Goal: Task Accomplishment & Management: Manage account settings

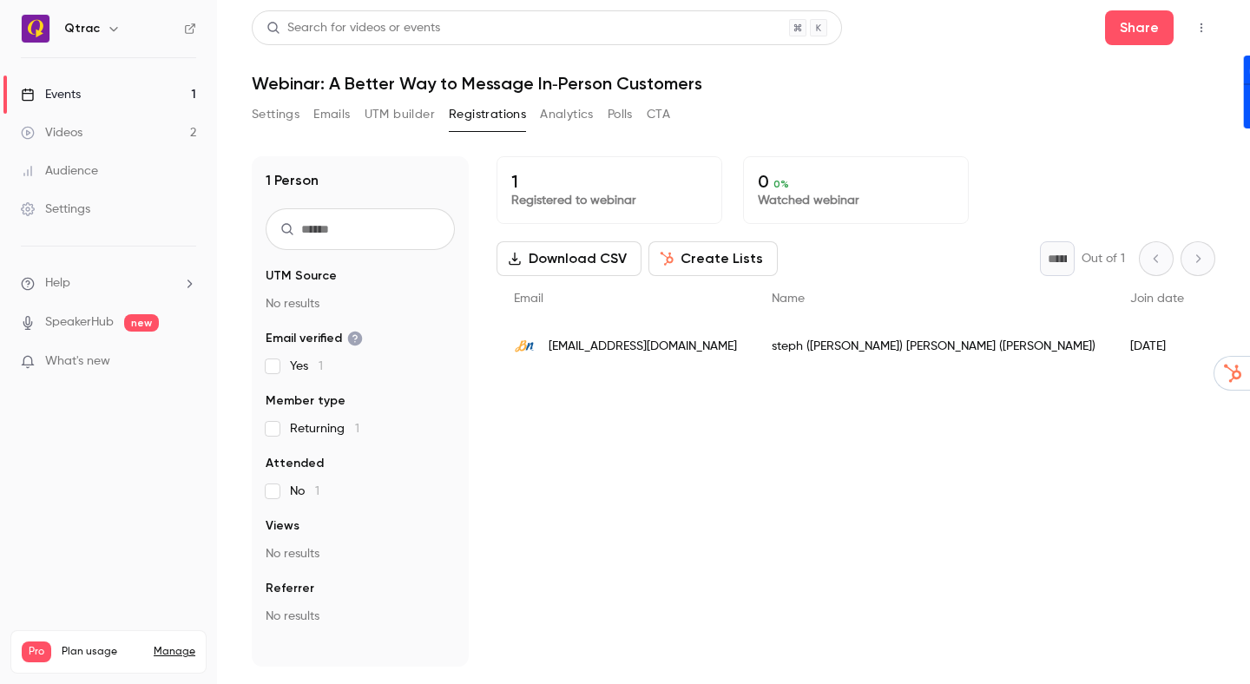
click at [1027, 57] on header "Search for videos or events Share Webinar: A Better Way to Message In‑Person Cu…" at bounding box center [734, 51] width 964 height 83
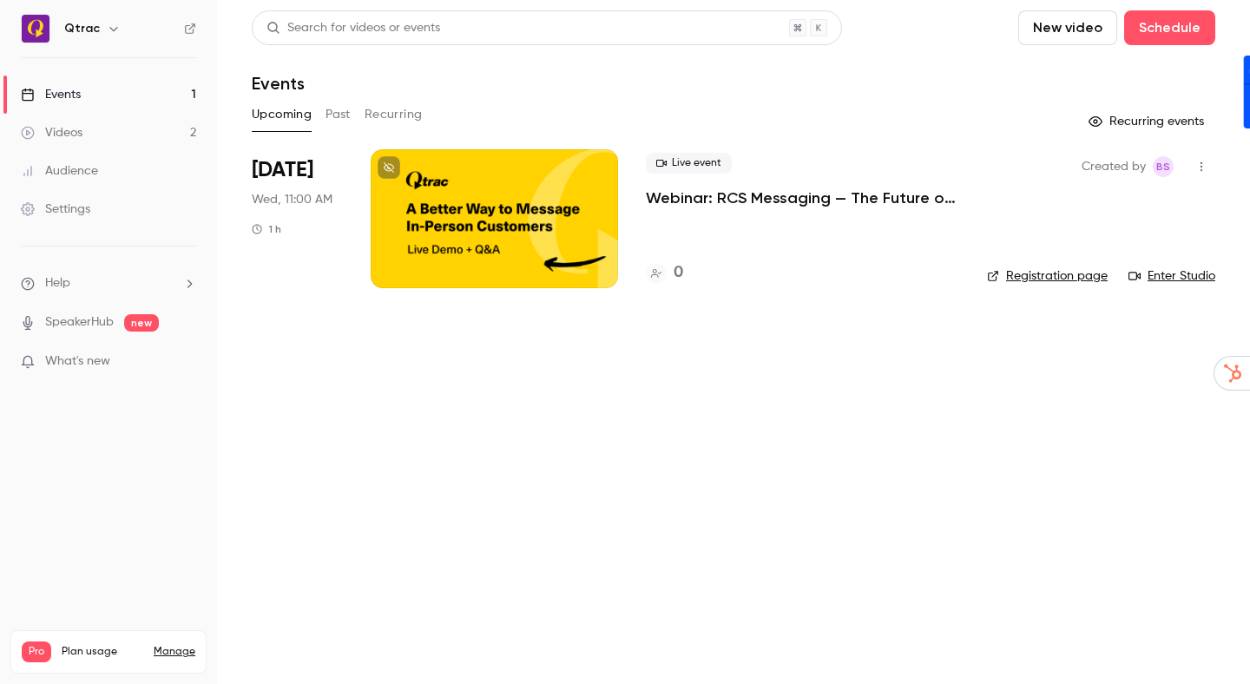
click at [476, 215] on div at bounding box center [494, 218] width 247 height 139
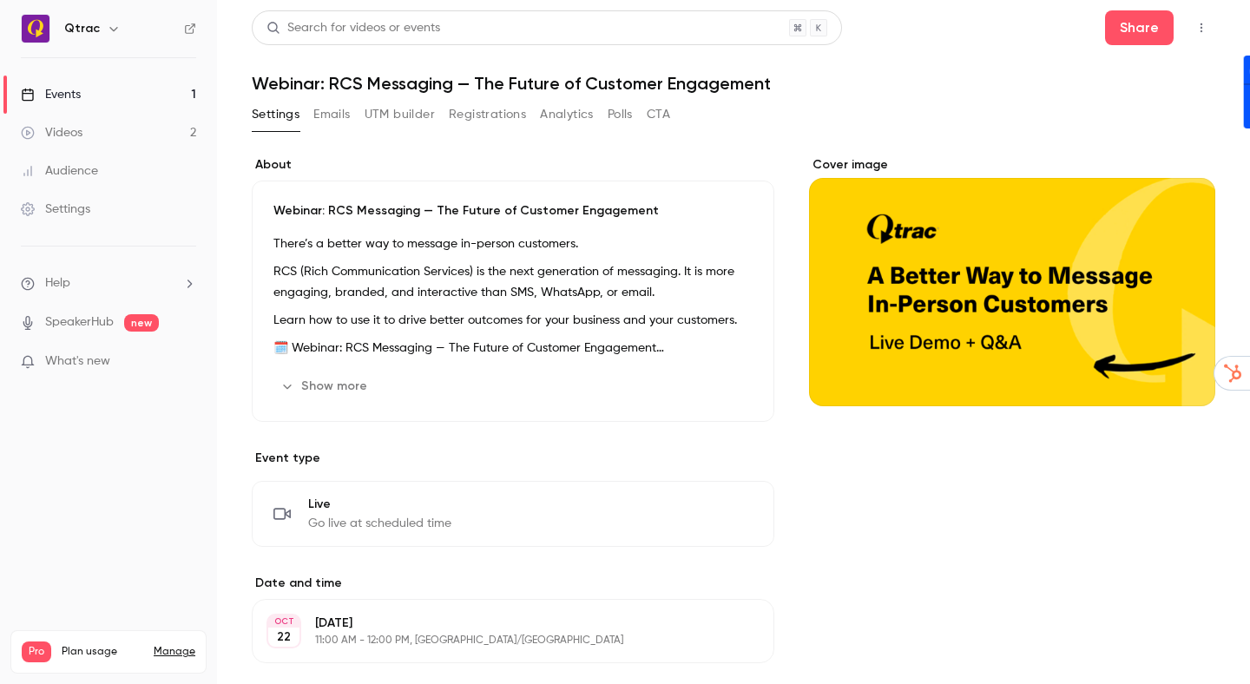
click at [1199, 29] on icon "button" at bounding box center [1202, 28] width 14 height 12
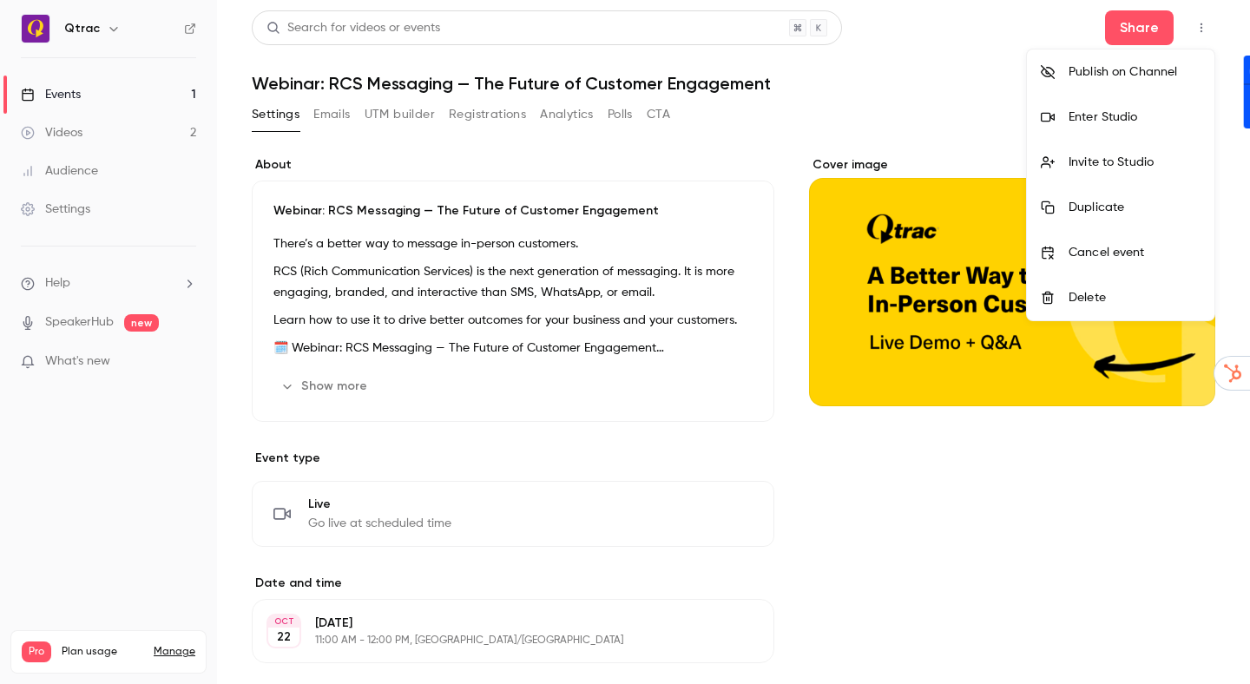
click at [539, 222] on div at bounding box center [625, 342] width 1250 height 684
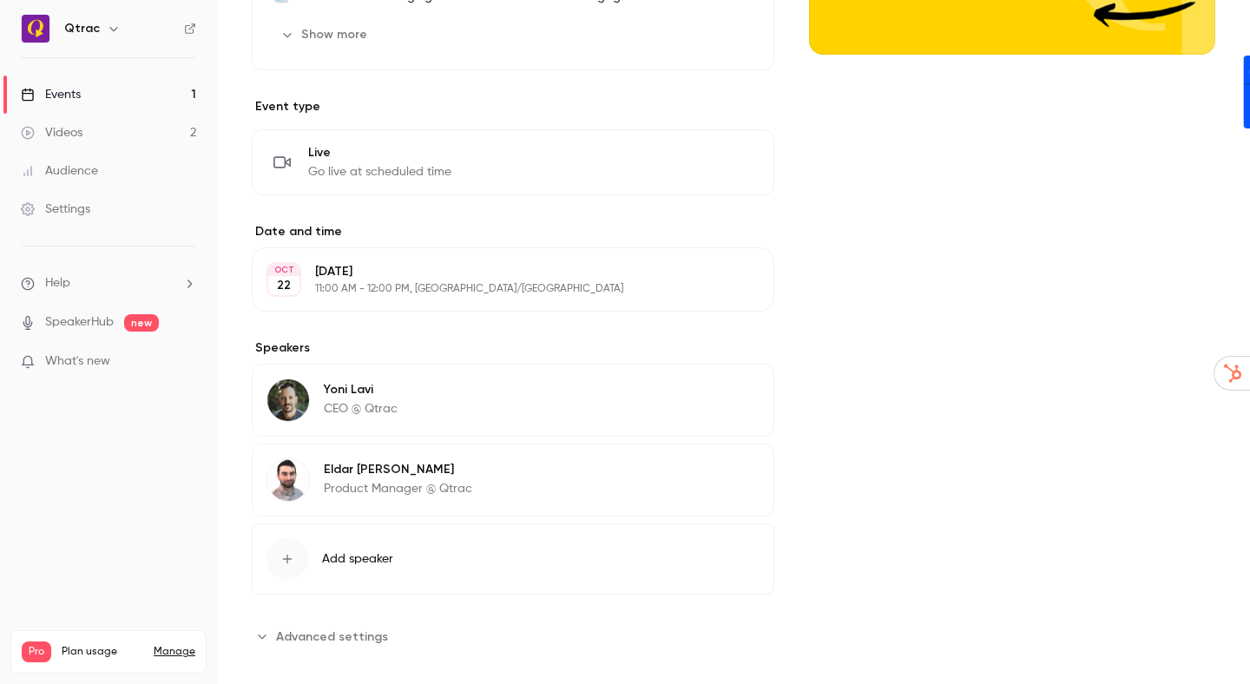
scroll to position [359, 0]
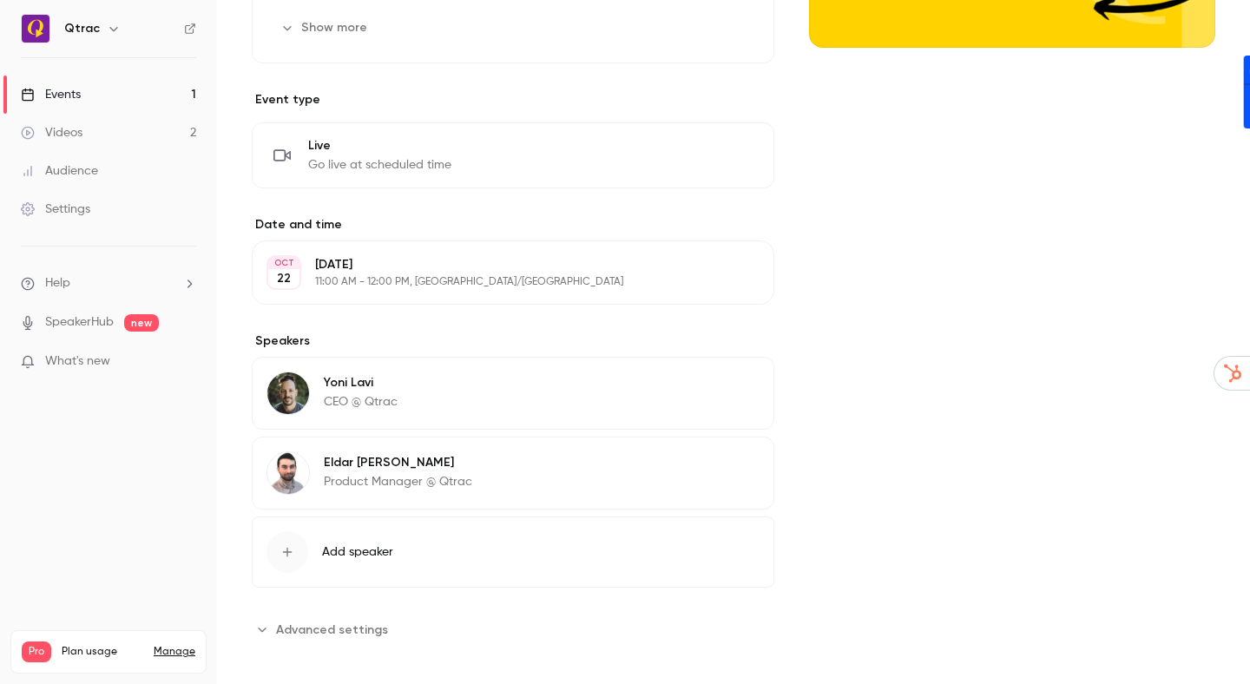
click at [736, 272] on button "Edit" at bounding box center [727, 273] width 63 height 28
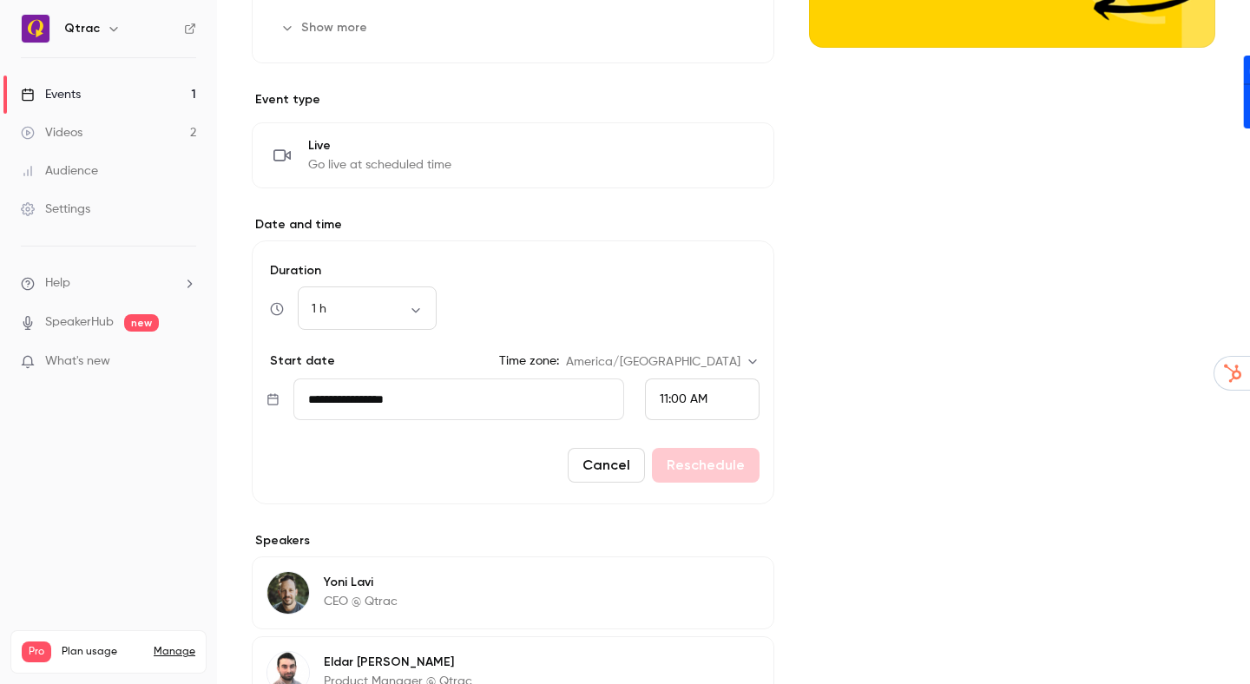
click at [475, 399] on input "**********" at bounding box center [458, 400] width 331 height 42
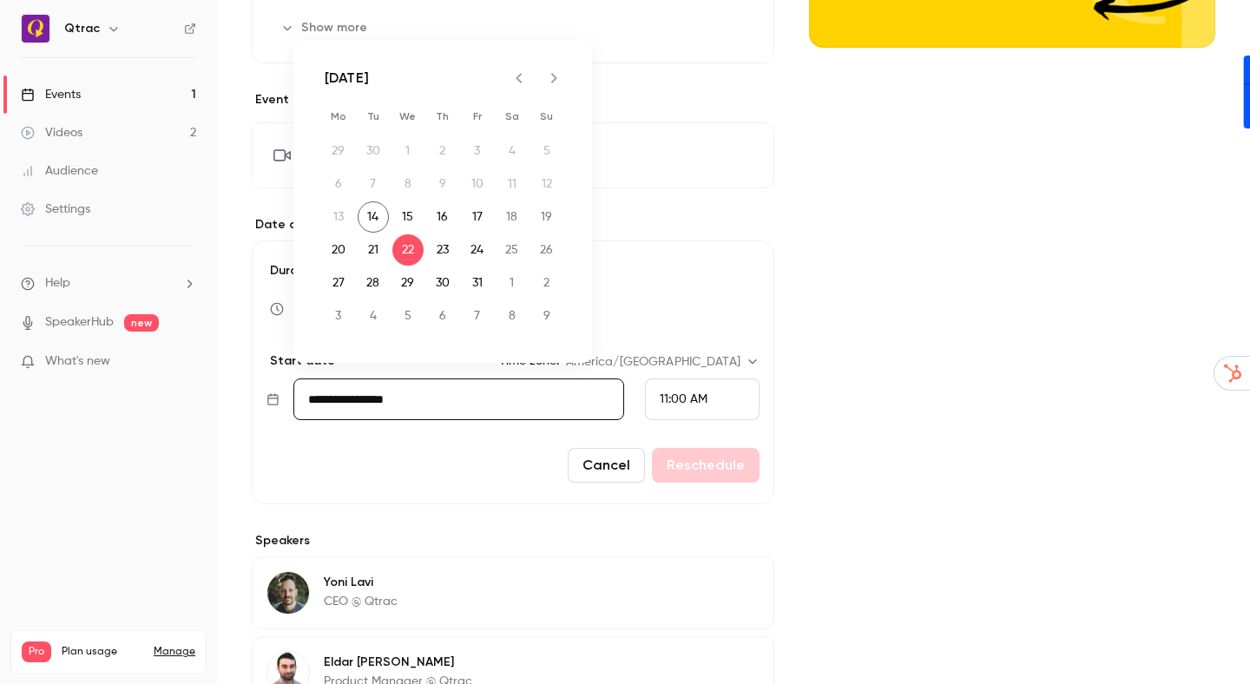
click at [556, 79] on icon "Next month" at bounding box center [554, 78] width 21 height 21
click at [407, 251] on button "19" at bounding box center [407, 249] width 31 height 31
type input "**********"
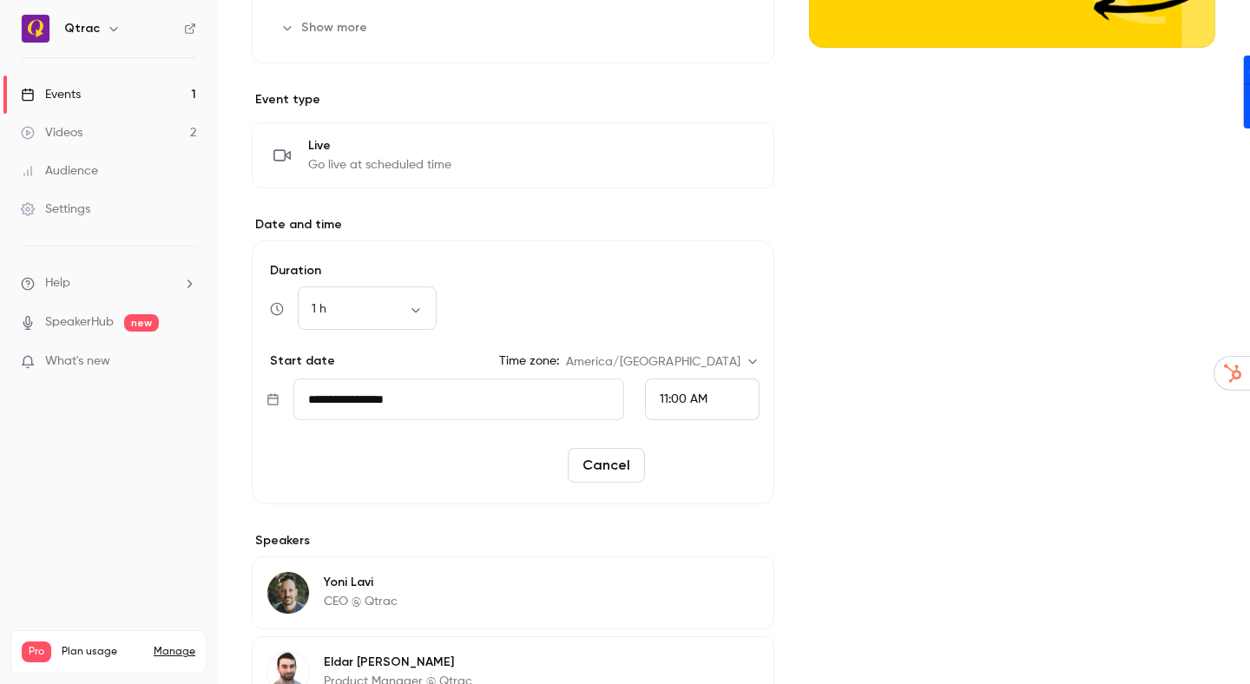
click at [698, 463] on button "Reschedule" at bounding box center [706, 465] width 108 height 35
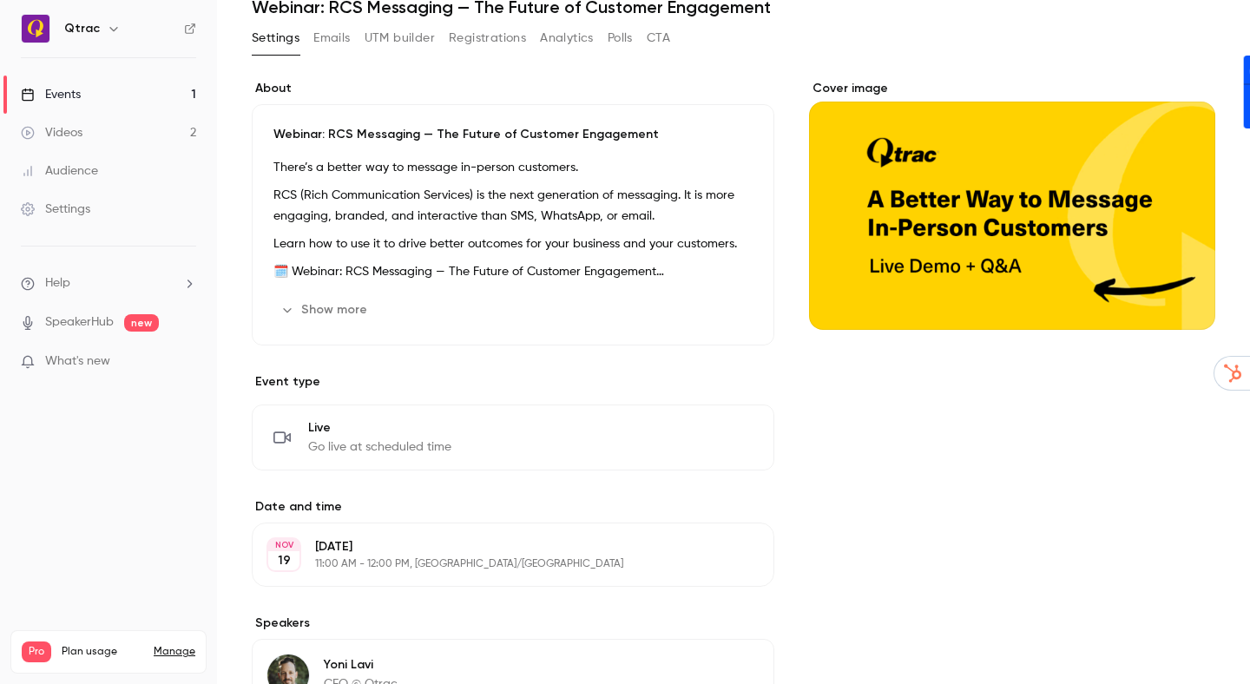
scroll to position [0, 0]
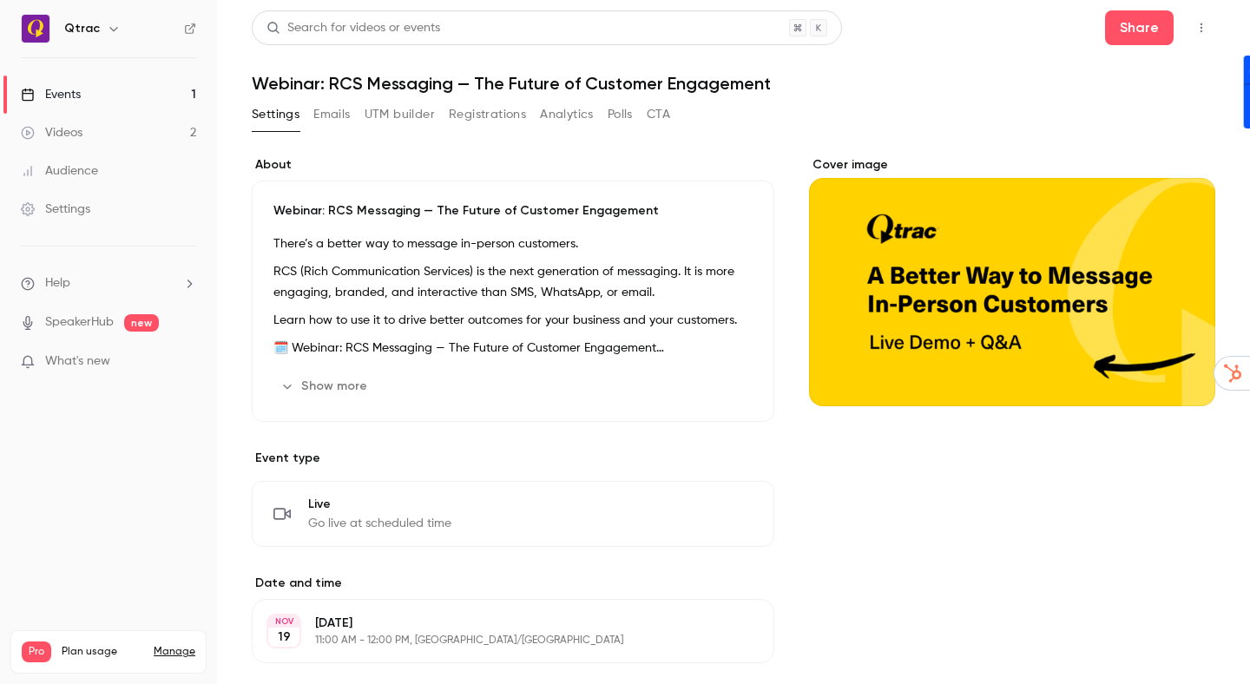
click at [1202, 26] on icon "button" at bounding box center [1202, 28] width 14 height 12
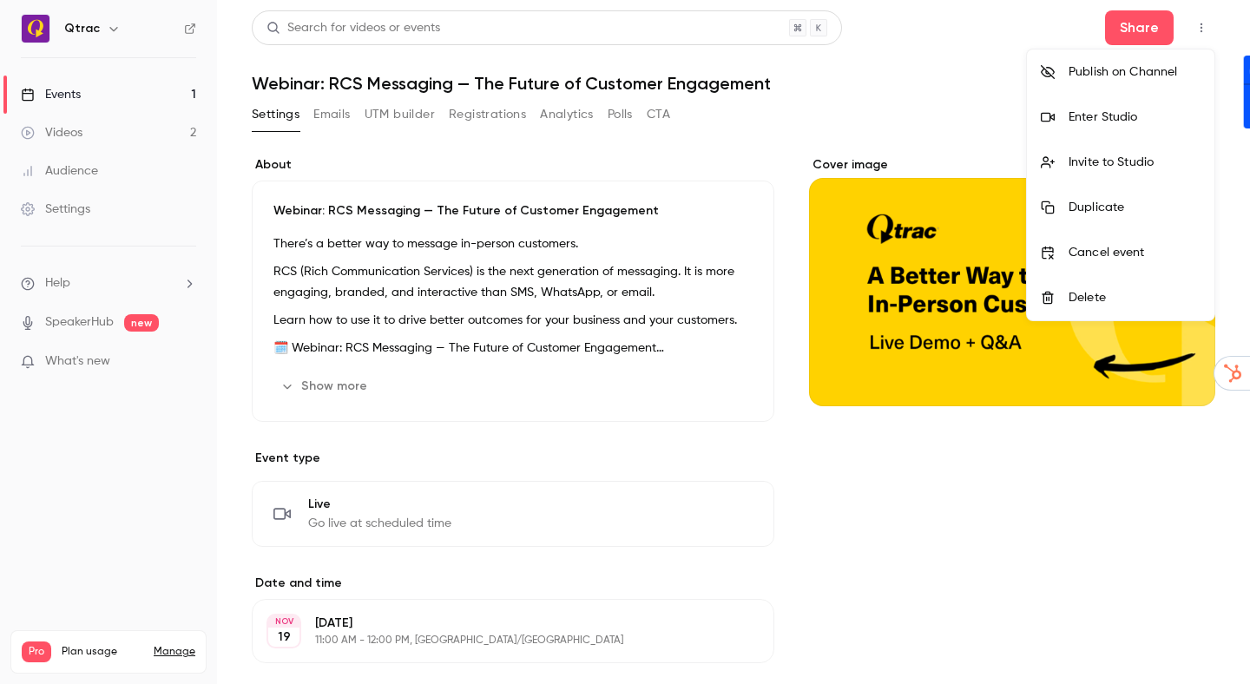
click at [936, 88] on div at bounding box center [625, 342] width 1250 height 684
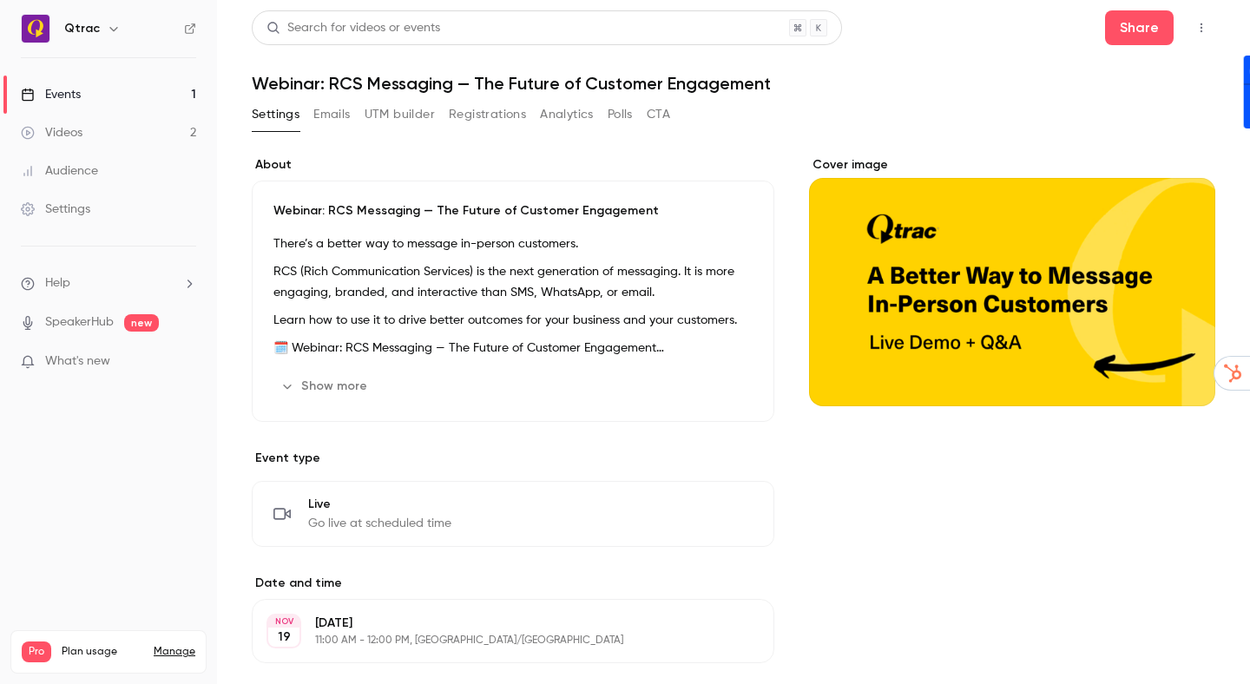
click at [182, 281] on icon "help-dropdown-opener" at bounding box center [189, 284] width 14 height 14
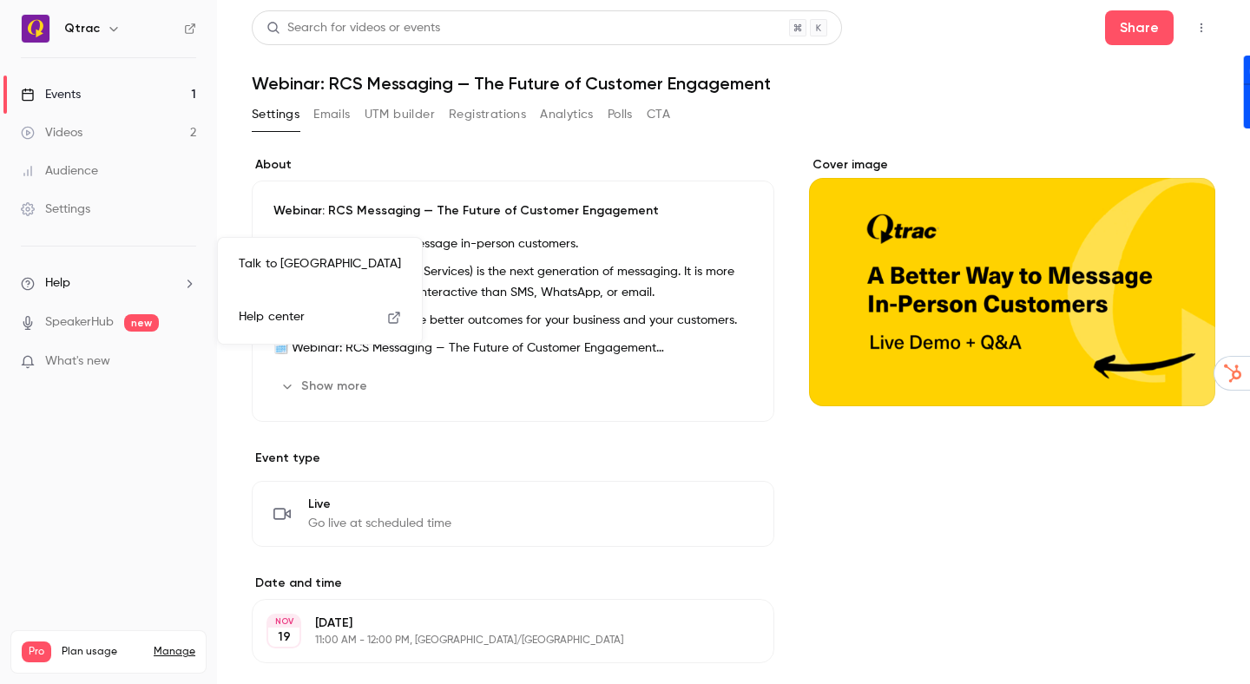
click at [262, 254] on link "Talk to us" at bounding box center [320, 264] width 190 height 46
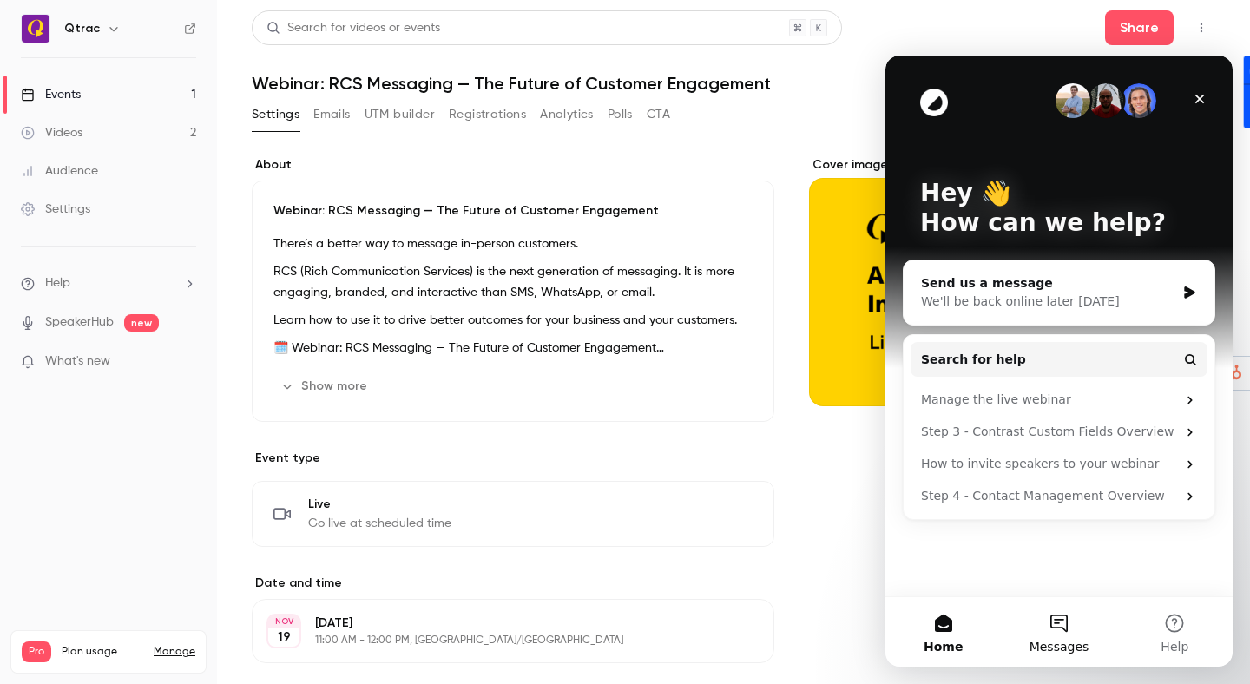
click at [1059, 629] on button "Messages" at bounding box center [1058, 631] width 115 height 69
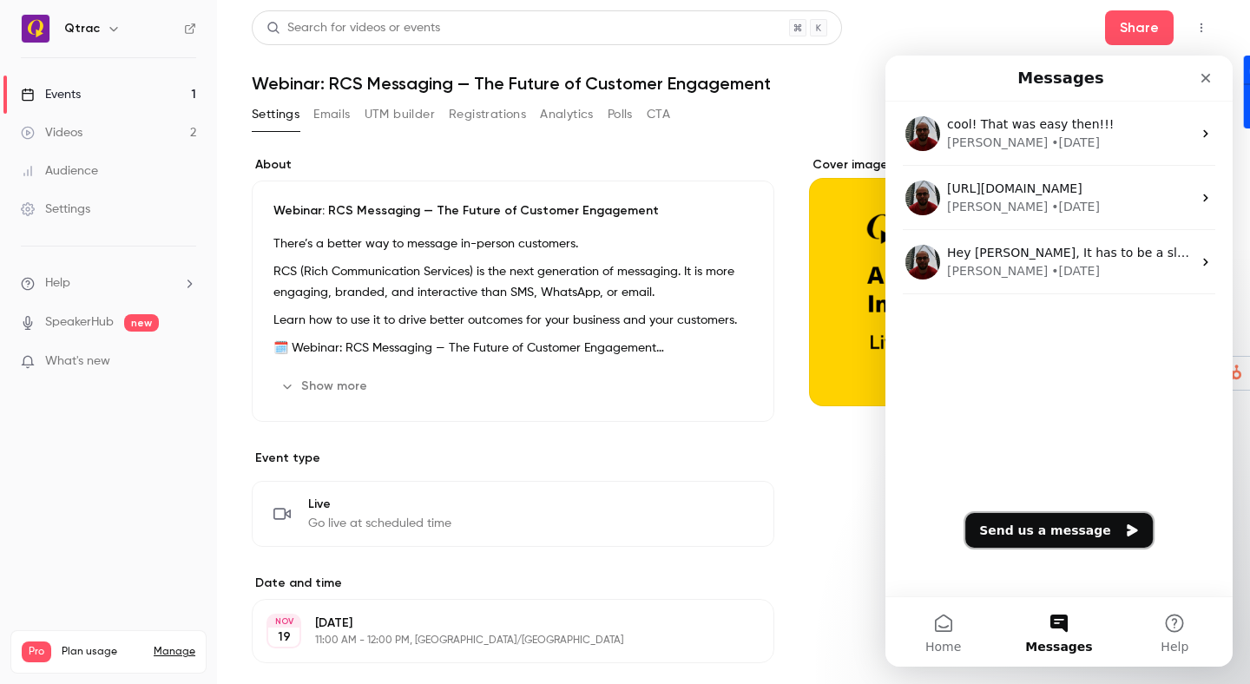
click at [1076, 536] on button "Send us a message" at bounding box center [1060, 530] width 188 height 35
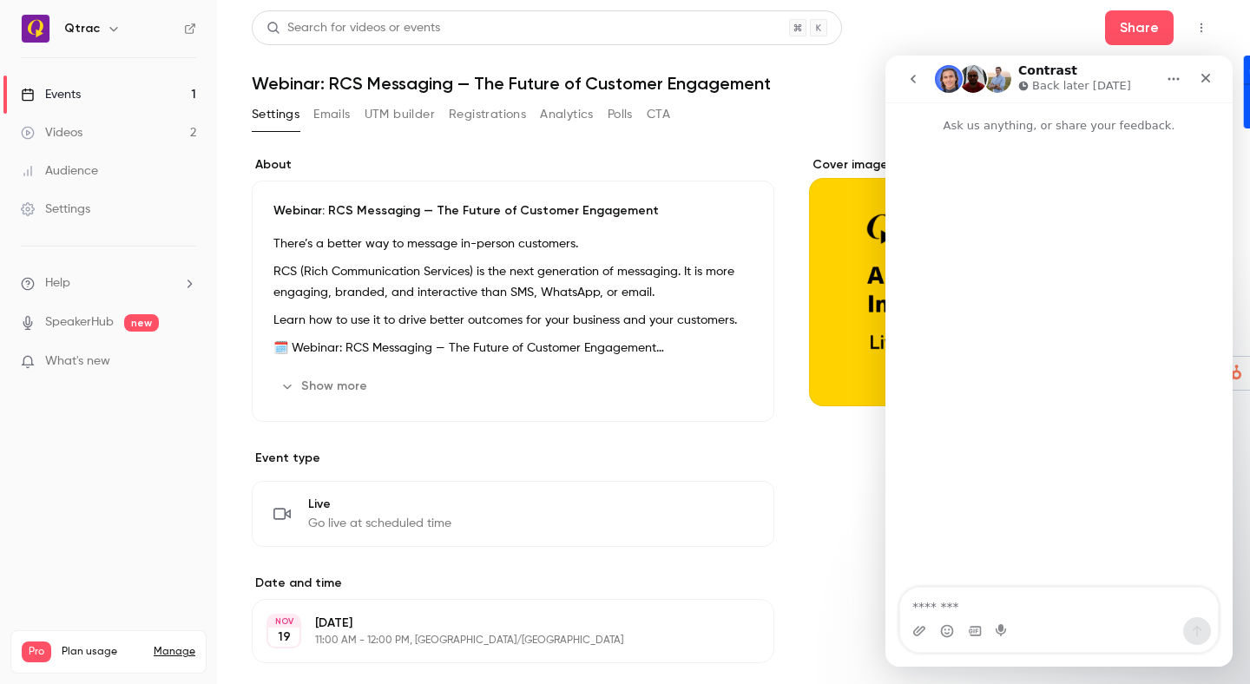
click at [1112, 604] on textarea "Message…" at bounding box center [1059, 603] width 318 height 30
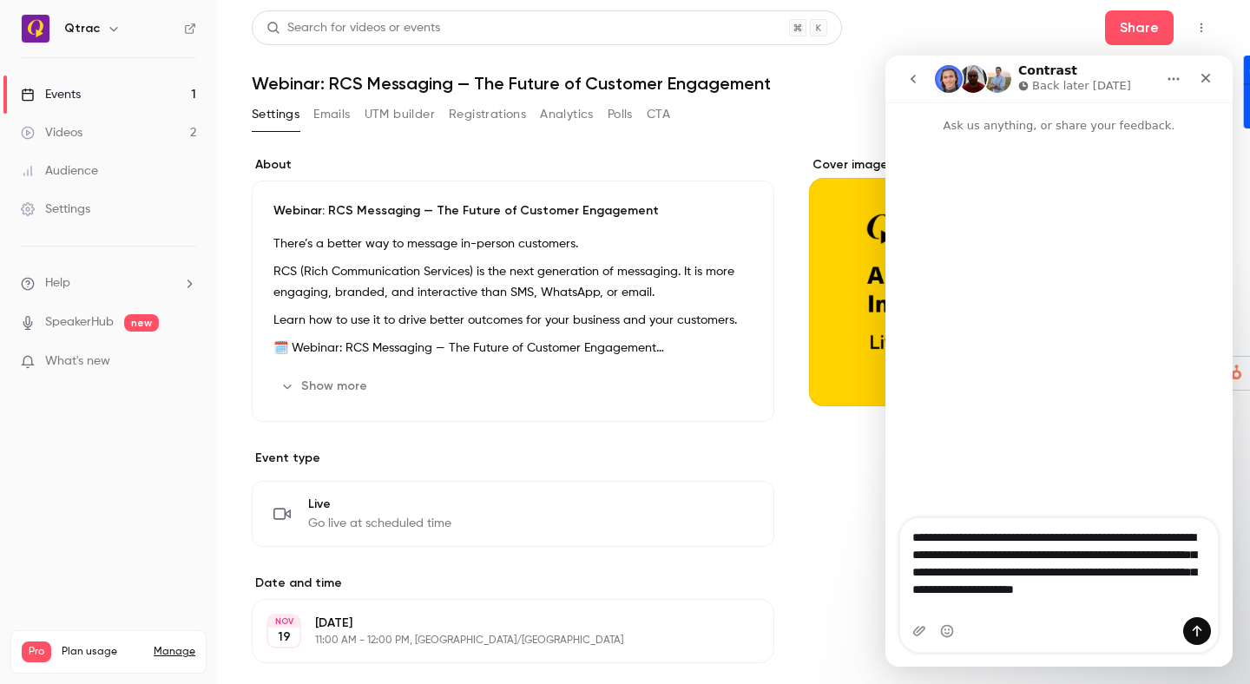
type textarea "**********"
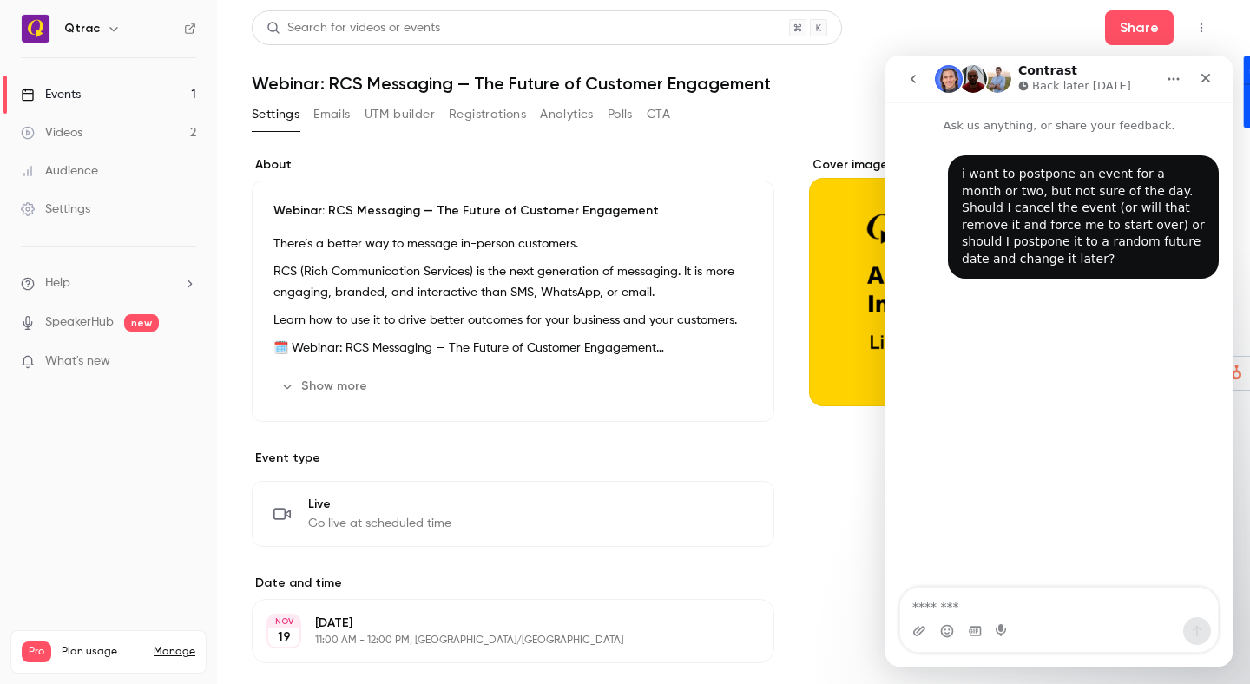
drag, startPoint x: 1108, startPoint y: 432, endPoint x: 1123, endPoint y: 355, distance: 78.7
click at [1109, 432] on div "i want to postpone an event for a month or two, but not sure of the day. Should…" at bounding box center [1059, 362] width 347 height 455
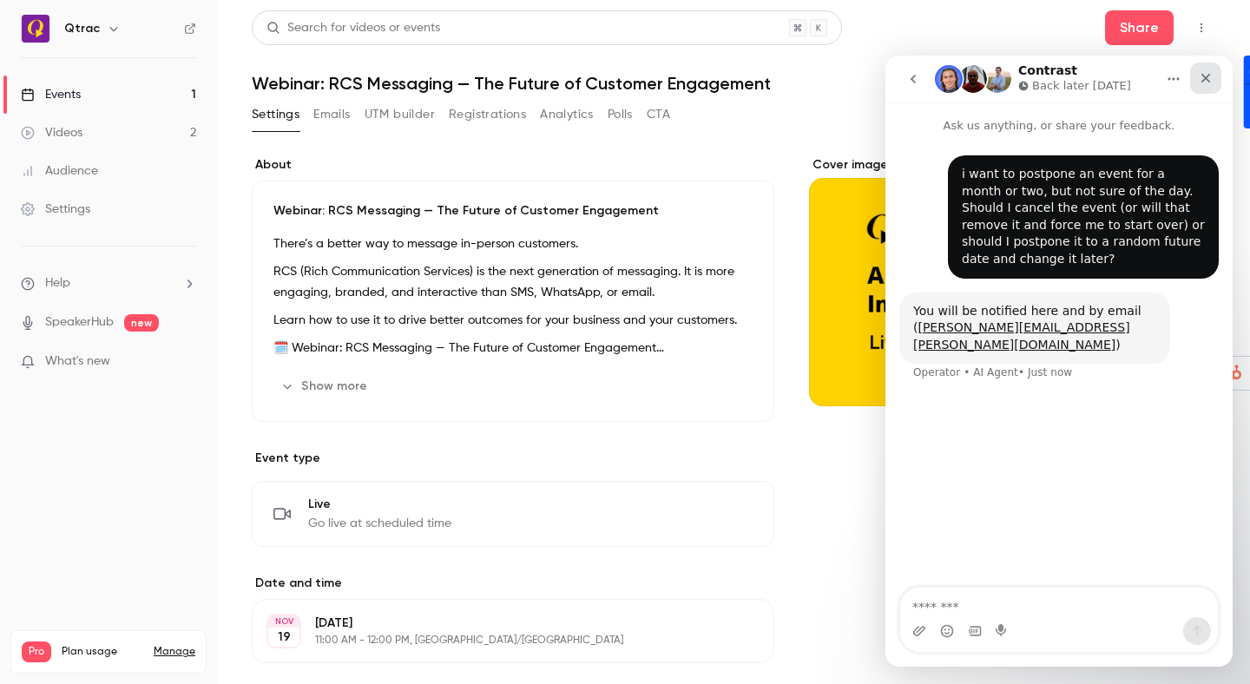
click at [1207, 77] on icon "Close" at bounding box center [1207, 79] width 10 height 10
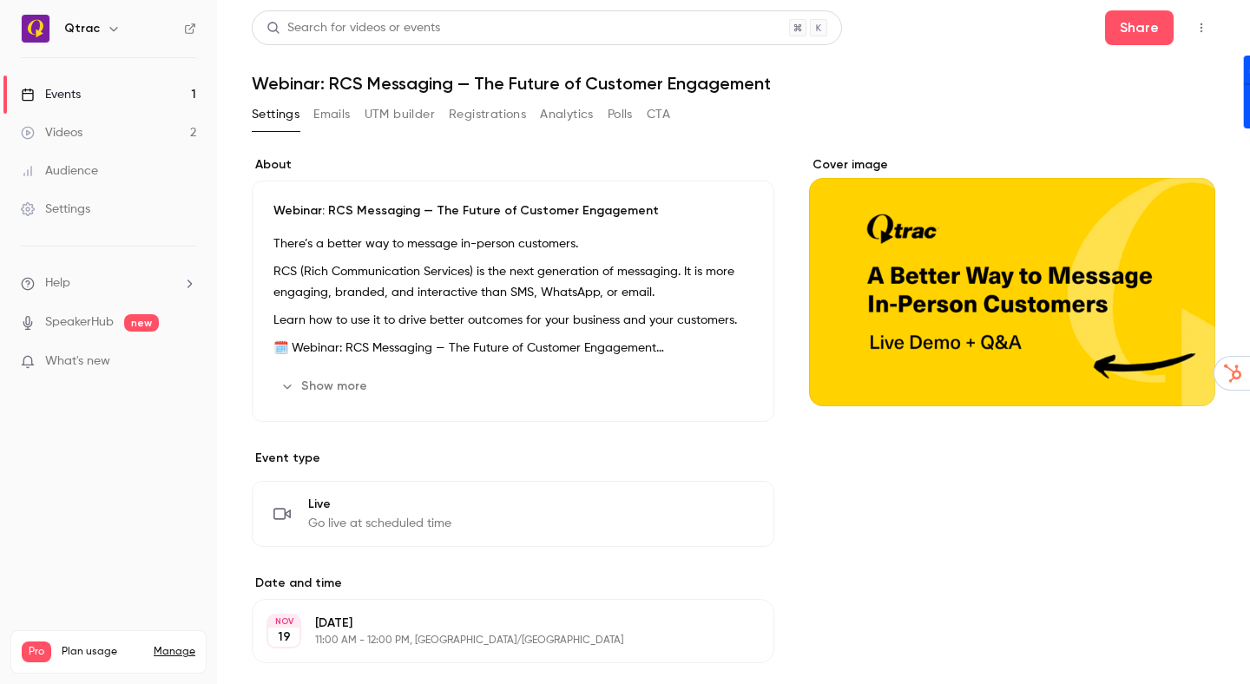
click at [1010, 82] on h1 "Webinar: RCS Messaging — The Future of Customer Engagement" at bounding box center [734, 83] width 964 height 21
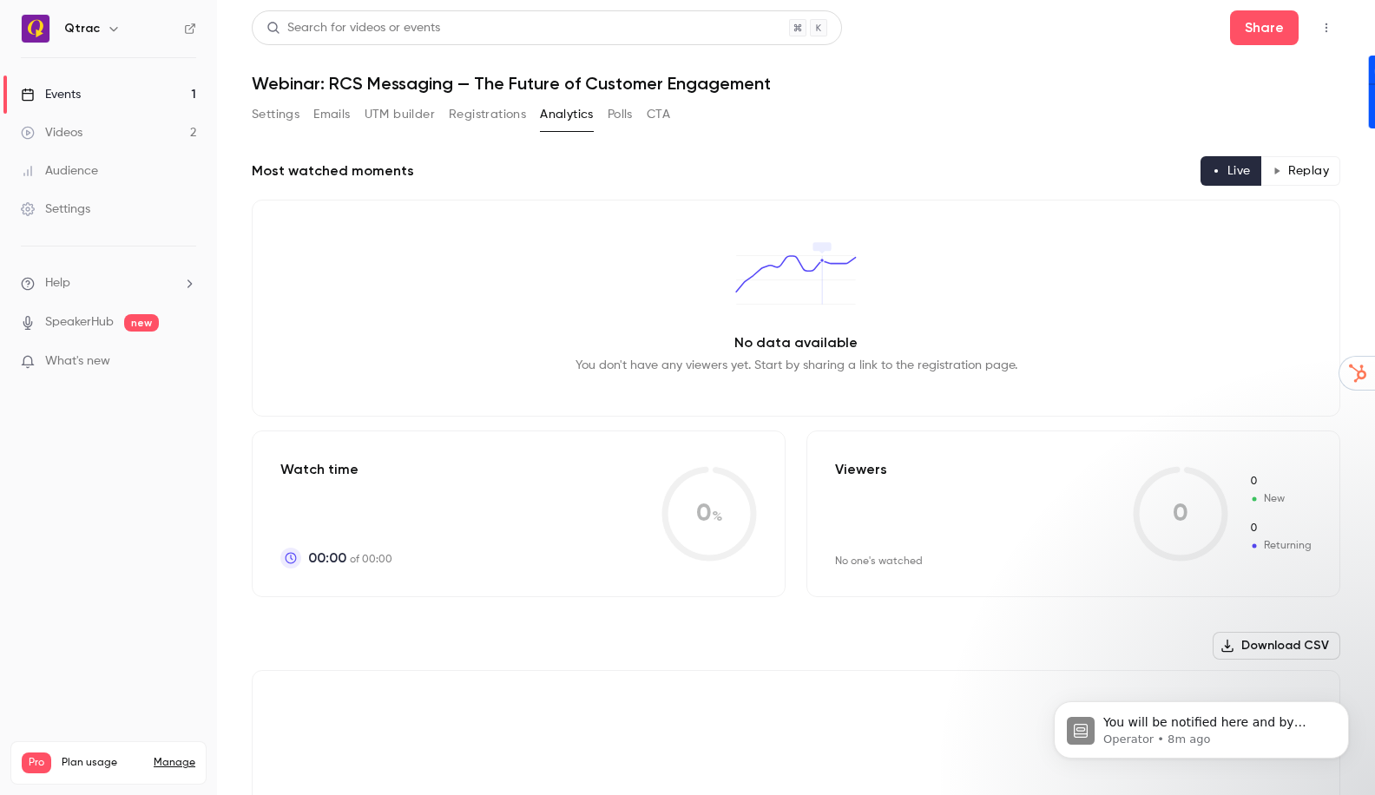
click at [79, 93] on div "Events" at bounding box center [51, 94] width 60 height 17
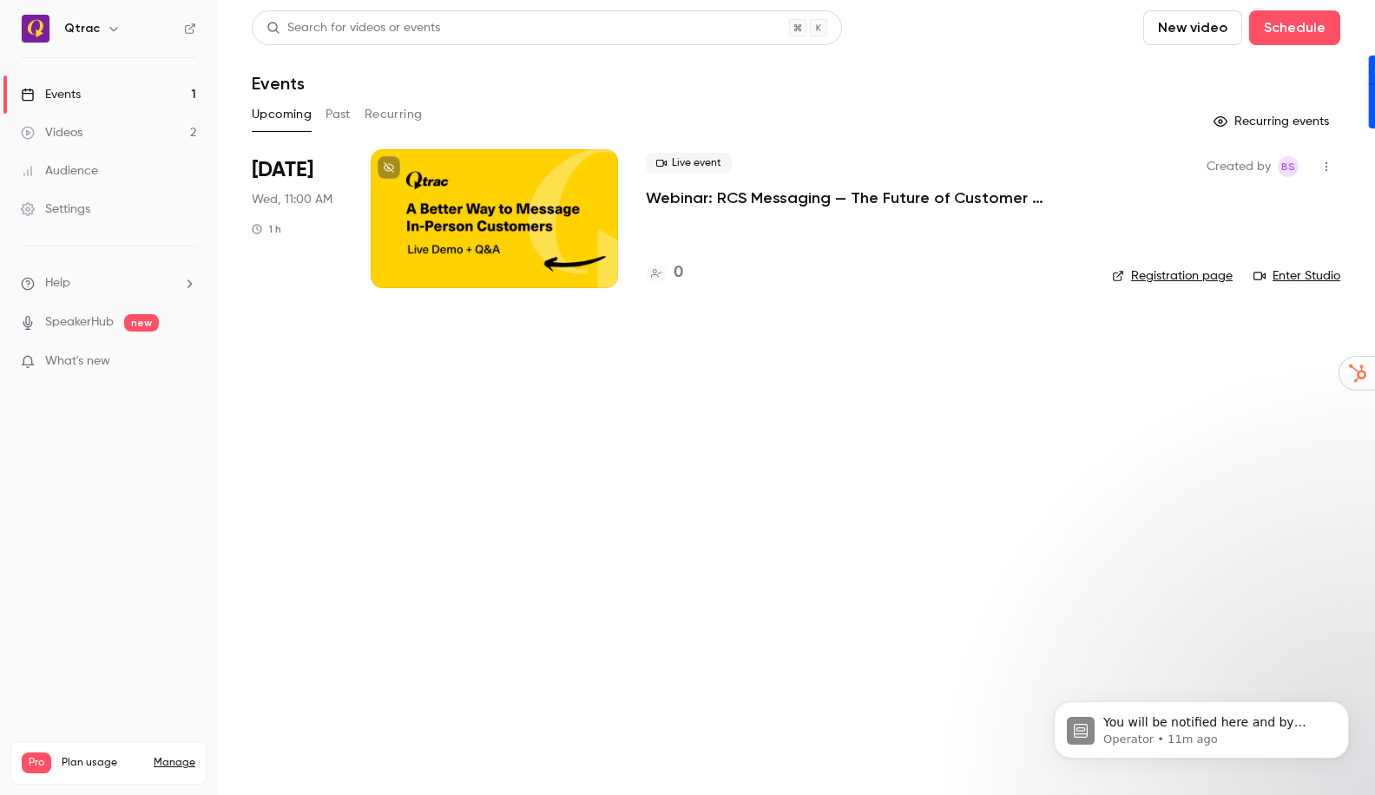
click at [1017, 113] on div "Upcoming Past Recurring" at bounding box center [796, 115] width 1089 height 28
